Goal: Task Accomplishment & Management: Complete application form

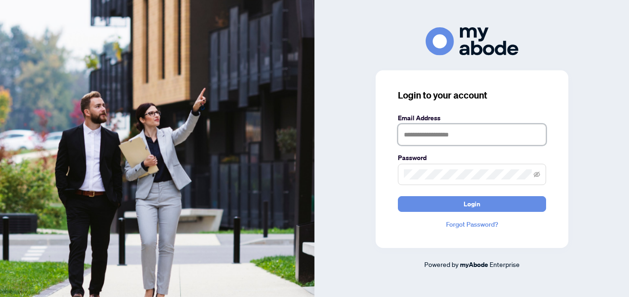
drag, startPoint x: 0, startPoint y: 0, endPoint x: 501, endPoint y: 136, distance: 518.8
click at [501, 136] on input "text" at bounding box center [472, 134] width 148 height 21
type input "**********"
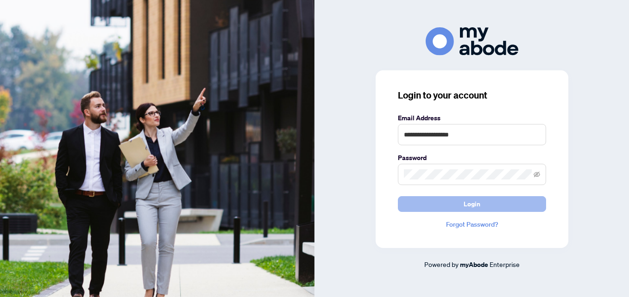
click at [468, 203] on span "Login" at bounding box center [471, 204] width 17 height 15
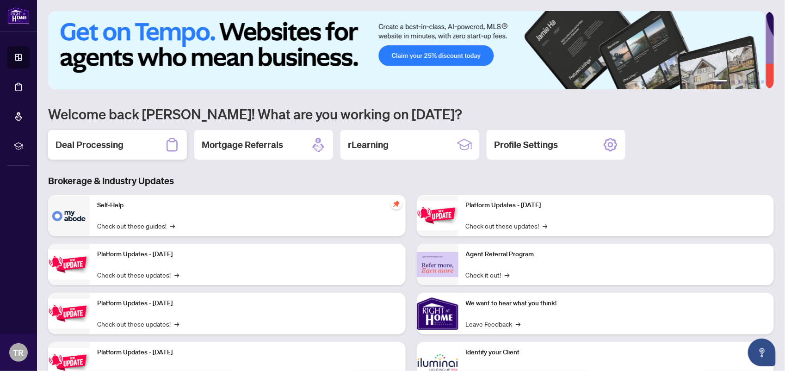
click at [114, 150] on h2 "Deal Processing" at bounding box center [90, 144] width 68 height 13
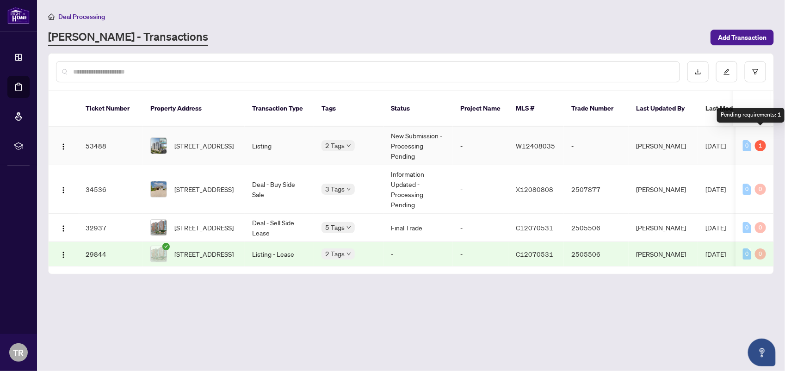
click at [761, 140] on div "1" at bounding box center [760, 145] width 11 height 11
click at [218, 141] on span "[STREET_ADDRESS]" at bounding box center [203, 146] width 59 height 10
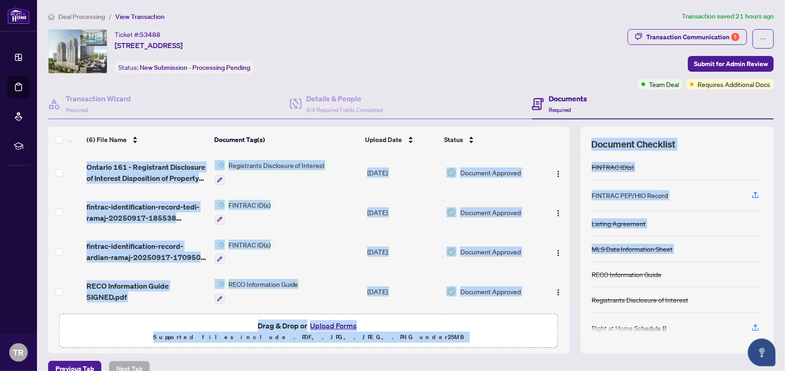
drag, startPoint x: 561, startPoint y: 187, endPoint x: 570, endPoint y: 279, distance: 92.9
click at [570, 279] on div "(6) File Name Document Tag(s) Upload Date Status Ontario 161 - Registrant Discl…" at bounding box center [411, 240] width 726 height 227
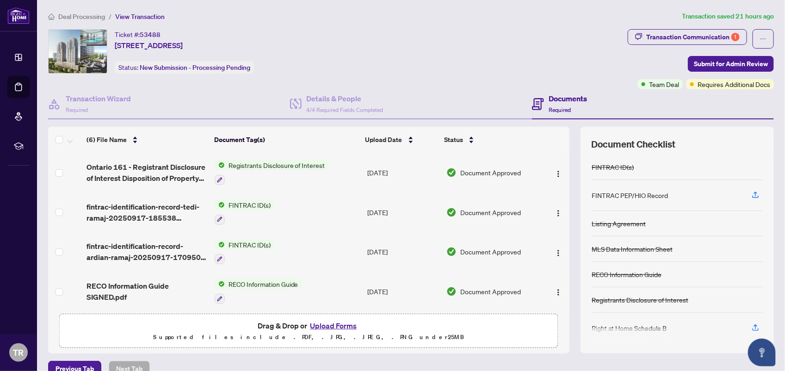
drag, startPoint x: 570, startPoint y: 279, endPoint x: 563, endPoint y: 298, distance: 19.6
click at [563, 298] on div "(6) File Name Document Tag(s) Upload Date Status Ontario 161 - Registrant Discl…" at bounding box center [411, 240] width 726 height 227
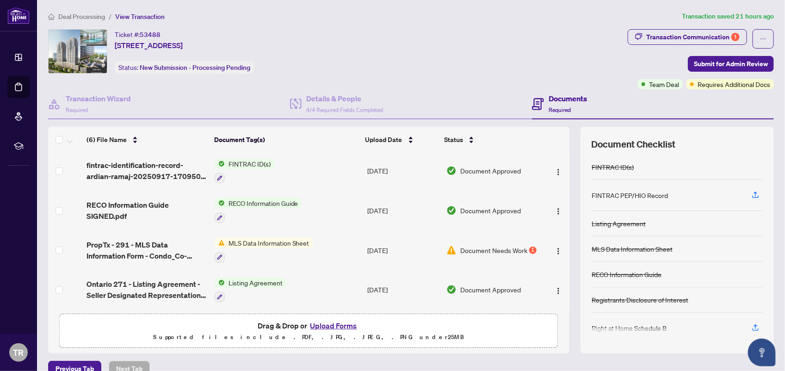
click at [338, 326] on button "Upload Forms" at bounding box center [333, 326] width 52 height 12
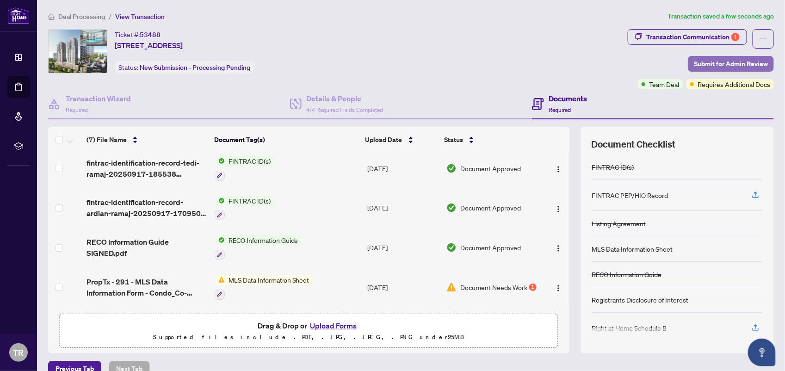
click at [694, 59] on span "Submit for Admin Review" at bounding box center [731, 63] width 74 height 15
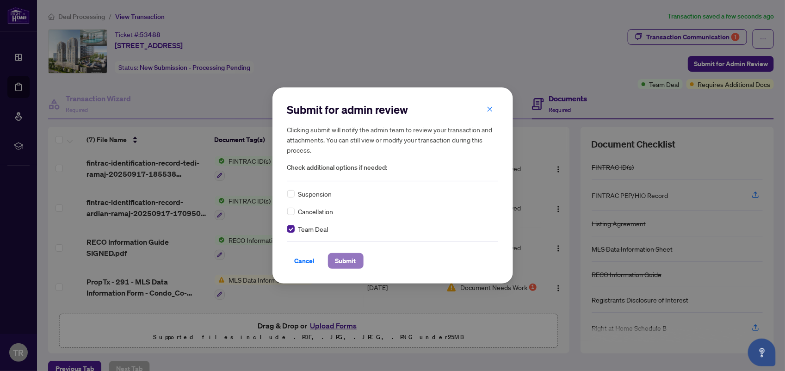
click at [338, 257] on span "Submit" at bounding box center [346, 261] width 21 height 15
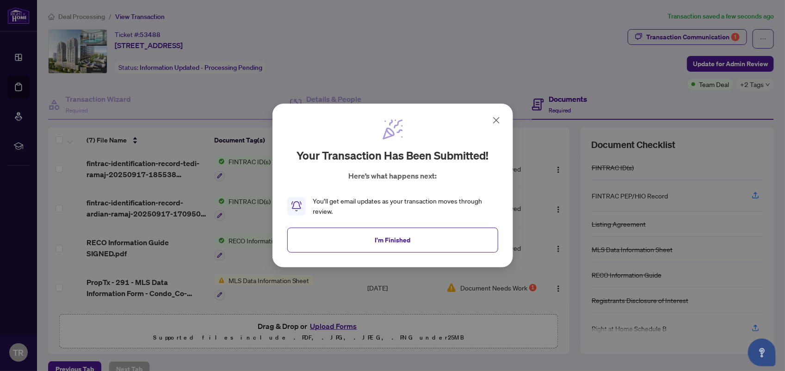
click at [494, 120] on icon at bounding box center [496, 120] width 11 height 11
